Goal: Book appointment/travel/reservation

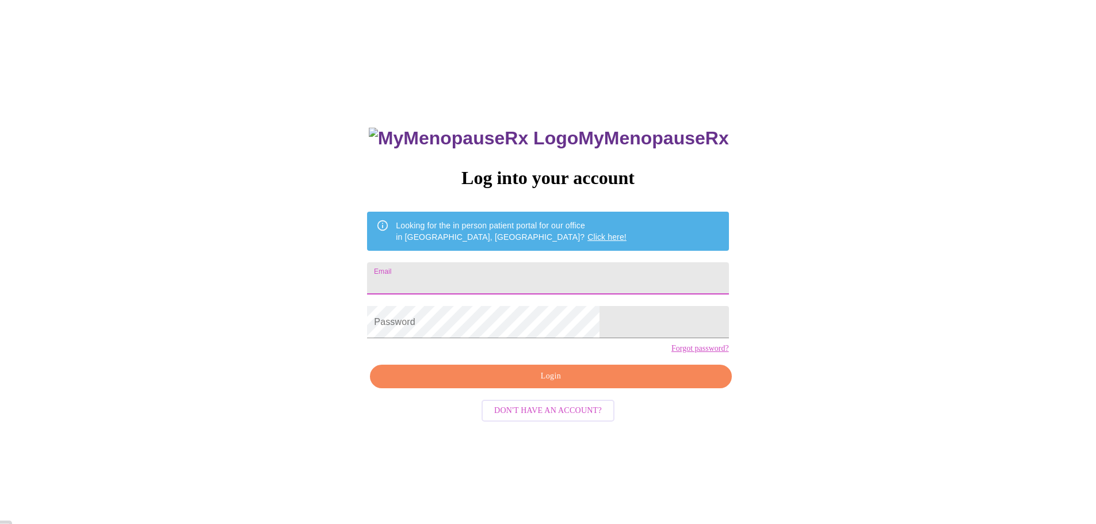
click at [489, 271] on input "Email" at bounding box center [547, 278] width 361 height 32
type input "knlee15@outlook.com"
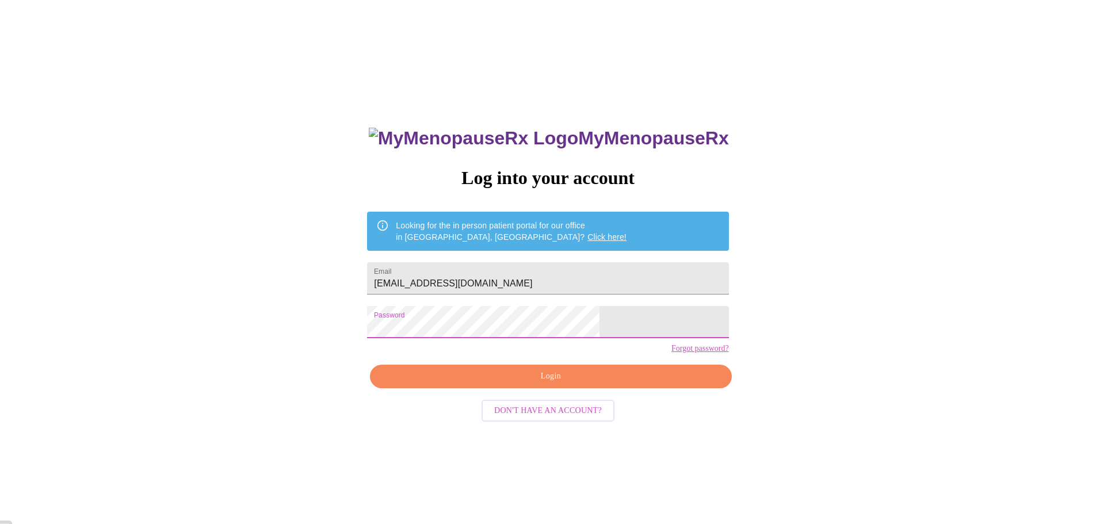
click at [571, 384] on span "Login" at bounding box center [550, 376] width 335 height 14
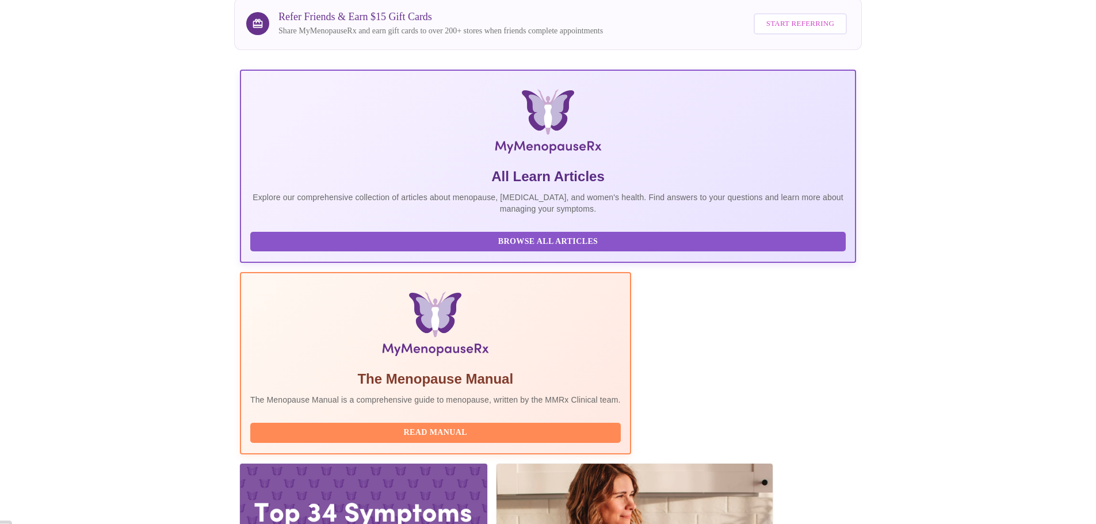
scroll to position [115, 0]
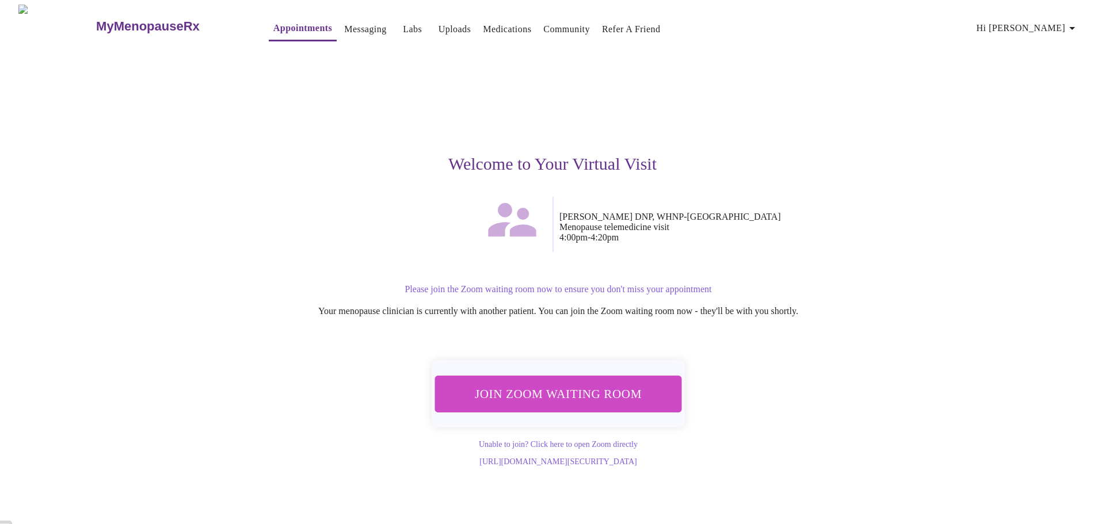
click at [948, 364] on div "MyMenopauseRx Appointments Messaging Labs Uploads Medications Community Refer a…" at bounding box center [552, 236] width 1095 height 462
click at [556, 385] on span "Join Zoom Waiting Room" at bounding box center [558, 393] width 216 height 21
